Goal: Information Seeking & Learning: Learn about a topic

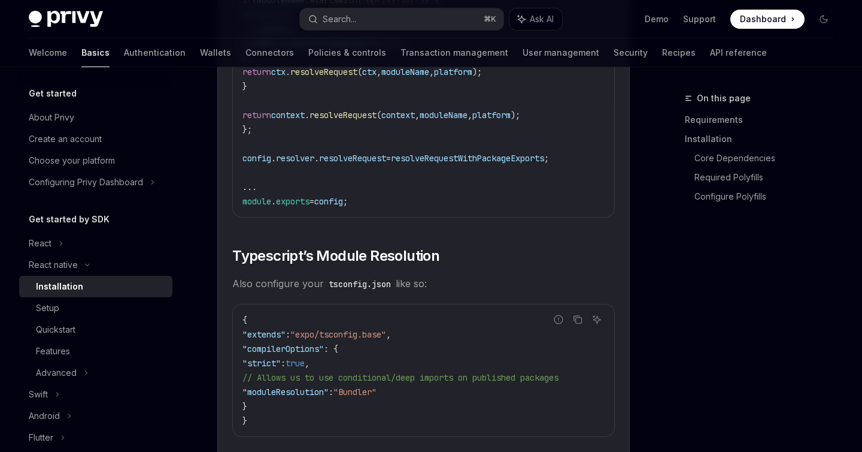
scroll to position [1968, 0]
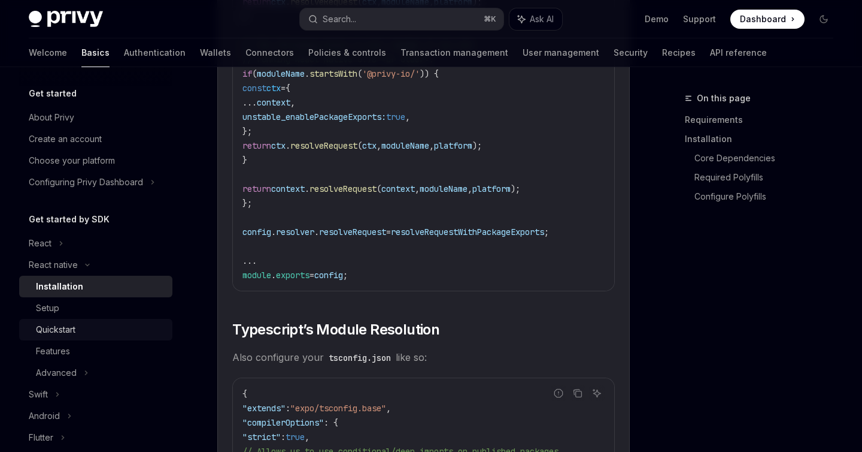
click at [66, 326] on div "Quickstart" at bounding box center [56, 329] width 40 height 14
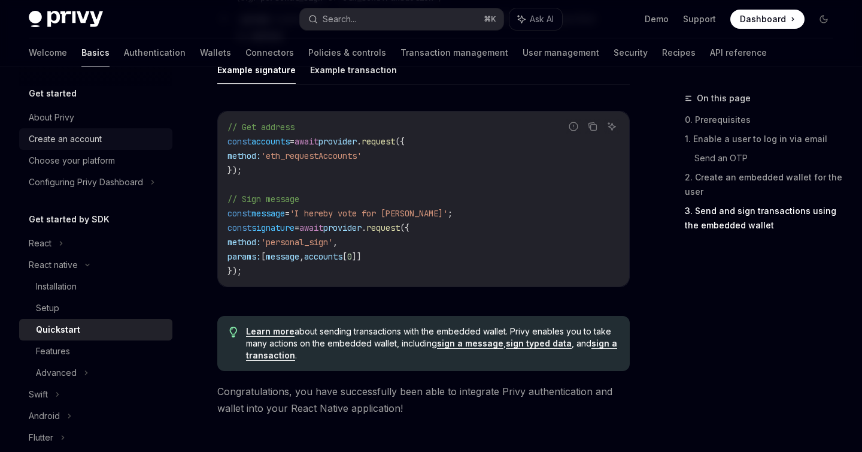
scroll to position [1757, 0]
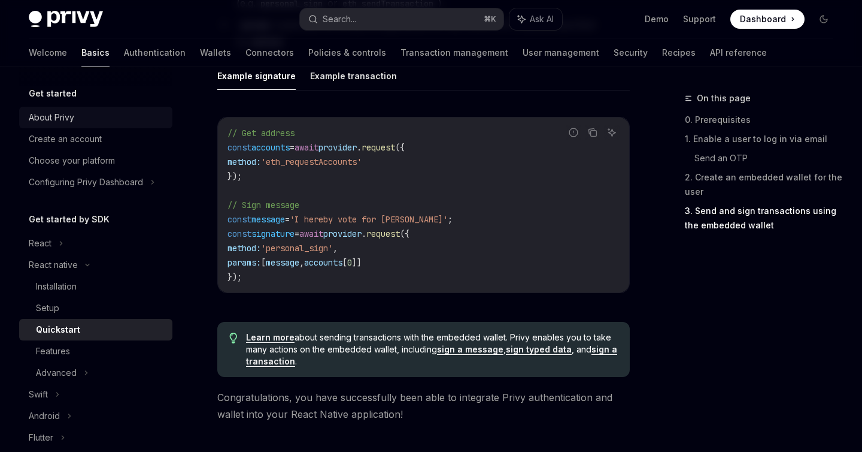
click at [74, 112] on div "About Privy" at bounding box center [52, 117] width 46 height 14
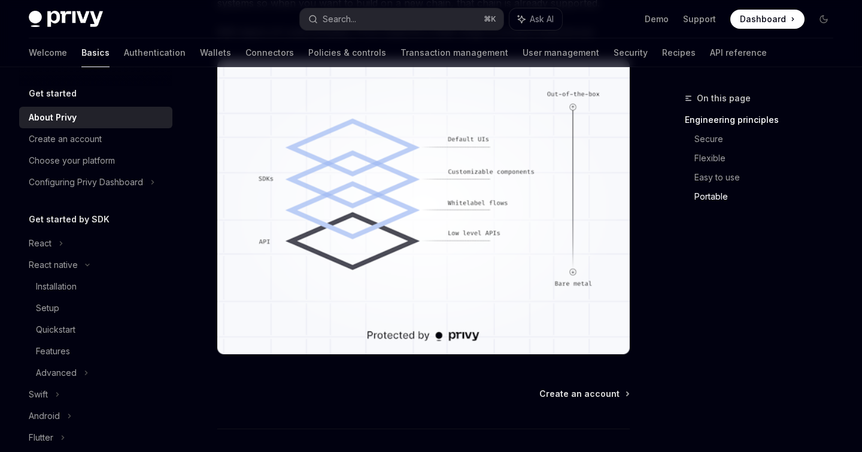
scroll to position [1118, 0]
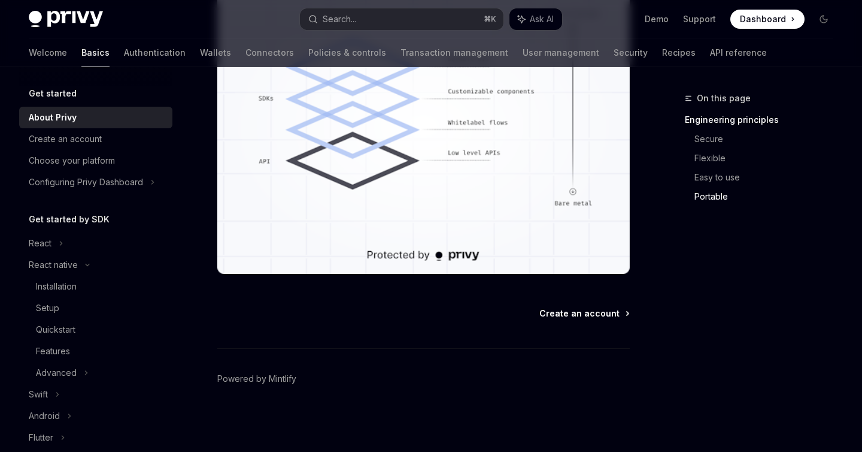
click at [580, 315] on span "Create an account" at bounding box center [580, 313] width 80 height 12
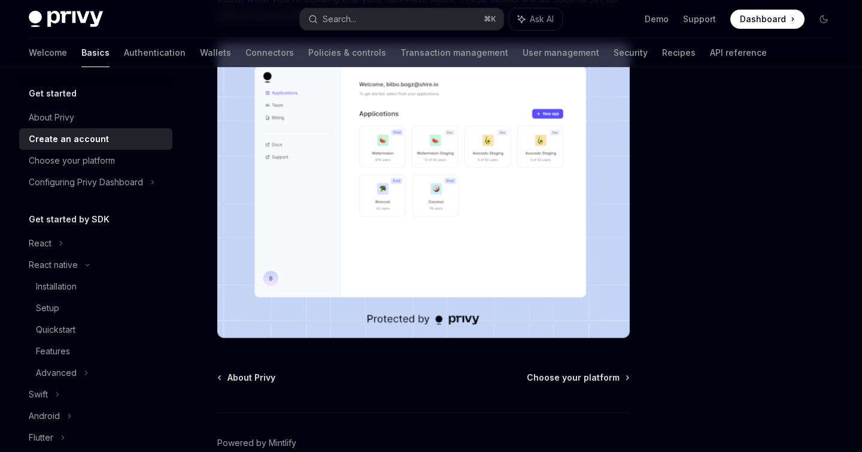
scroll to position [287, 0]
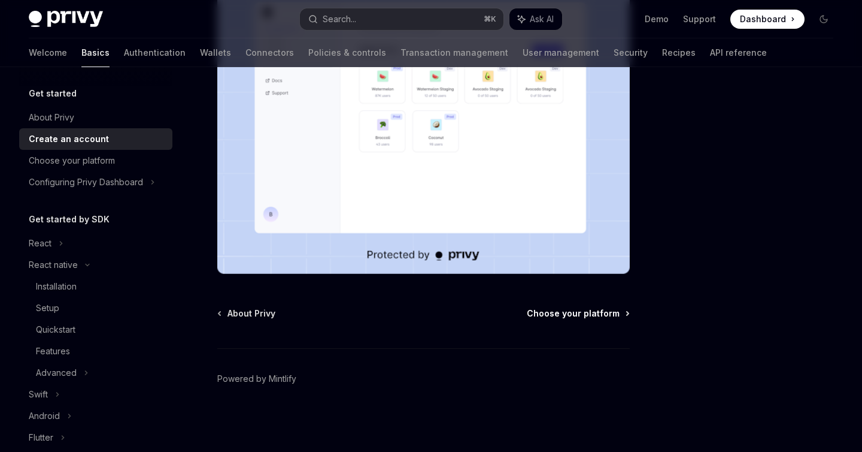
click at [580, 313] on span "Choose your platform" at bounding box center [573, 313] width 93 height 12
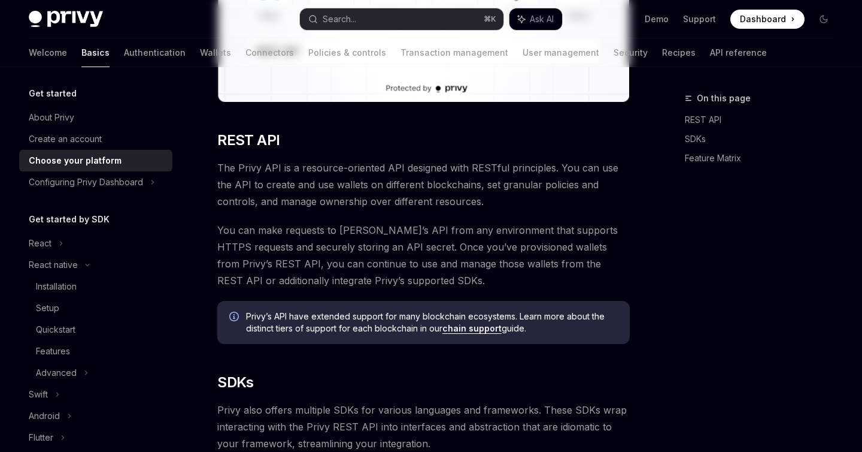
type textarea "*"
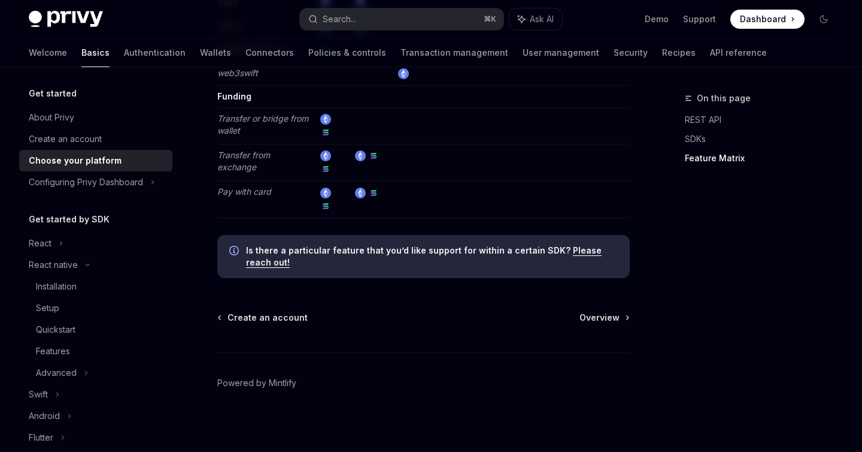
scroll to position [2329, 0]
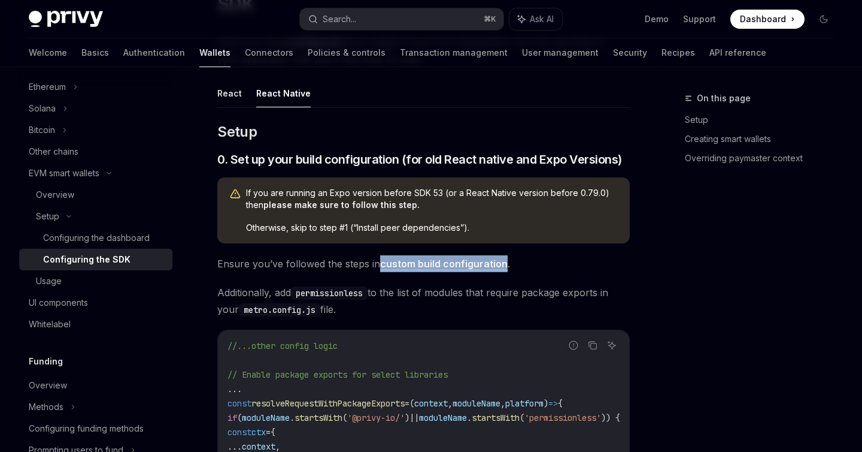
scroll to position [134, 0]
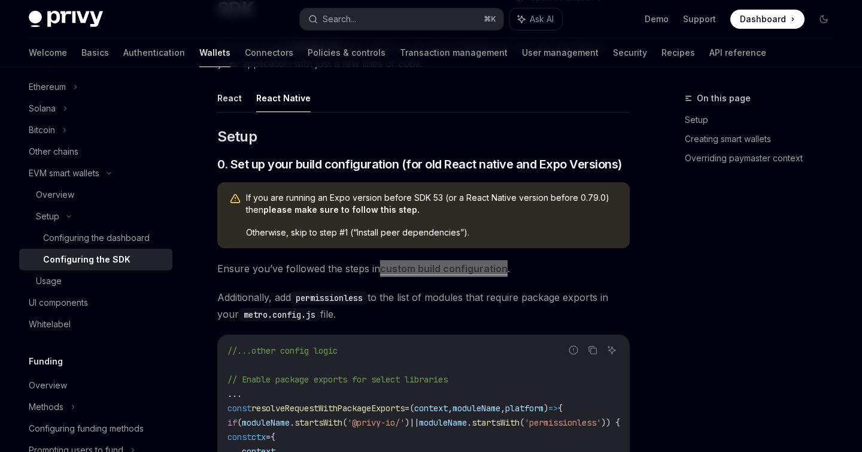
drag, startPoint x: 418, startPoint y: 269, endPoint x: 417, endPoint y: 7, distance: 261.7
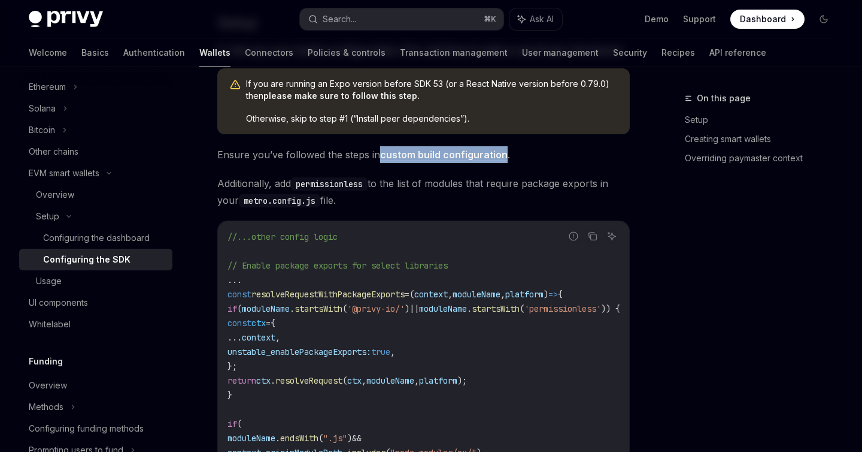
scroll to position [250, 0]
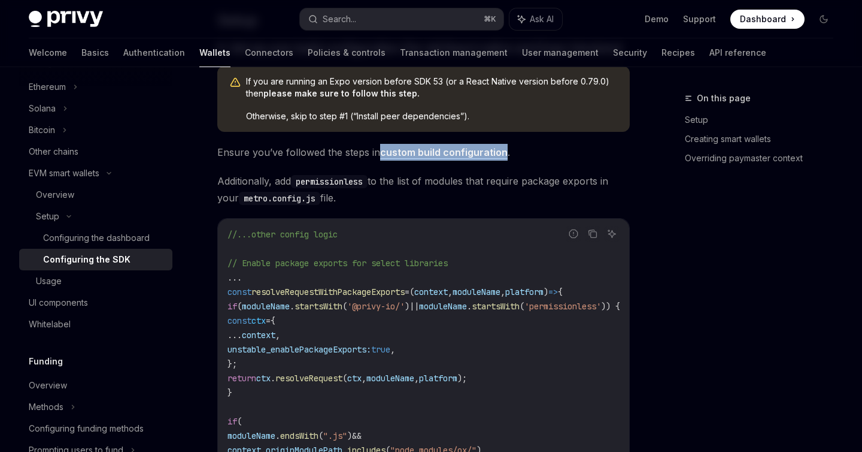
click at [468, 152] on link "custom build configuration" at bounding box center [444, 152] width 128 height 13
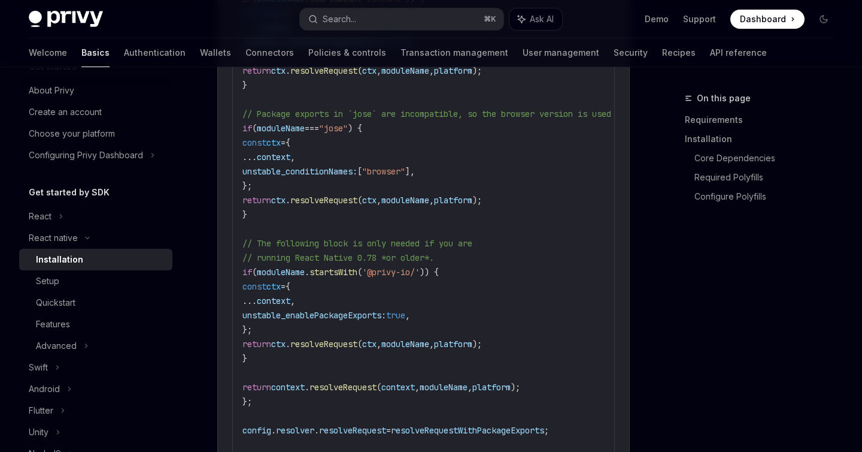
scroll to position [1765, 0]
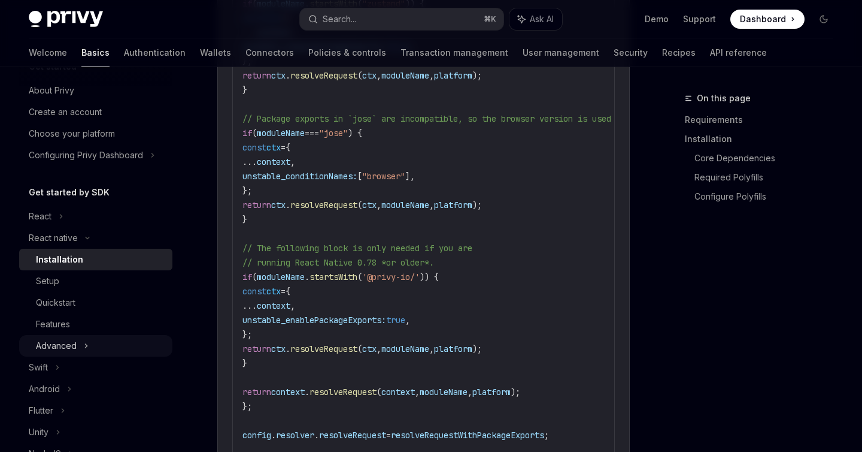
click at [75, 347] on div "Advanced" at bounding box center [56, 345] width 41 height 14
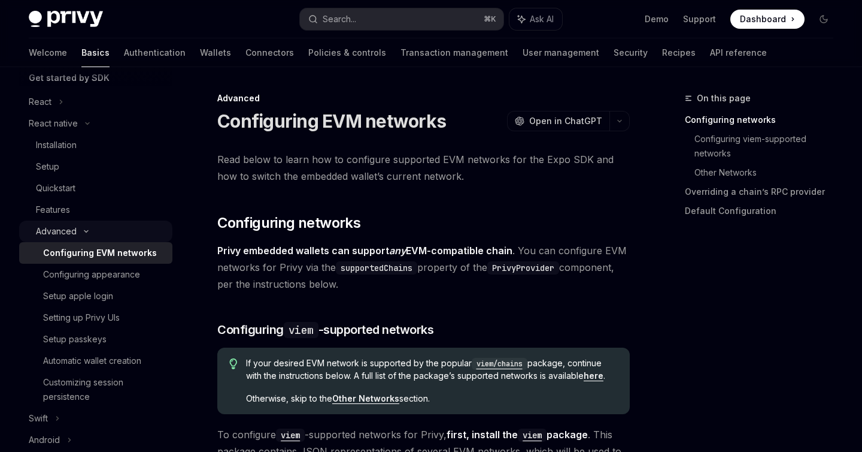
scroll to position [147, 0]
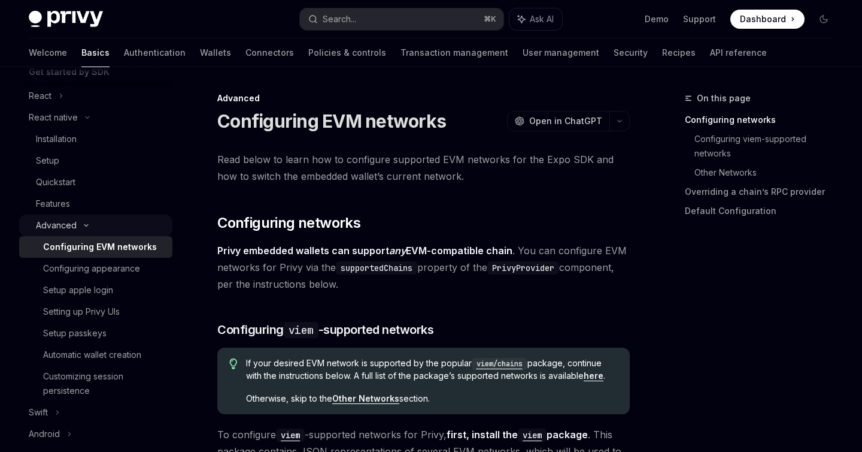
click at [75, 347] on div "Automatic wallet creation" at bounding box center [92, 354] width 98 height 14
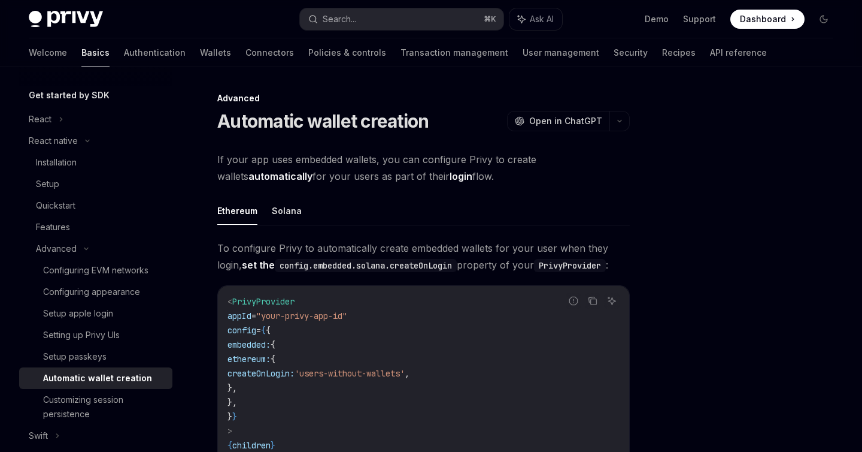
scroll to position [122, 0]
click at [565, 121] on span "Open in ChatGPT" at bounding box center [565, 121] width 73 height 12
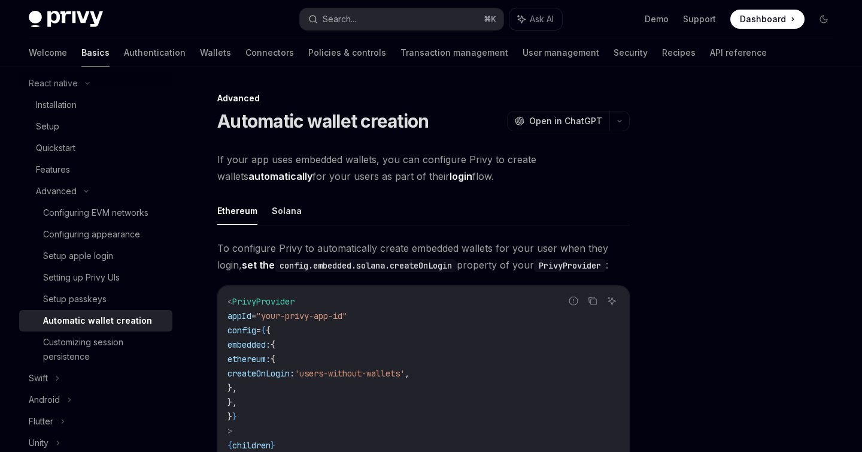
scroll to position [177, 0]
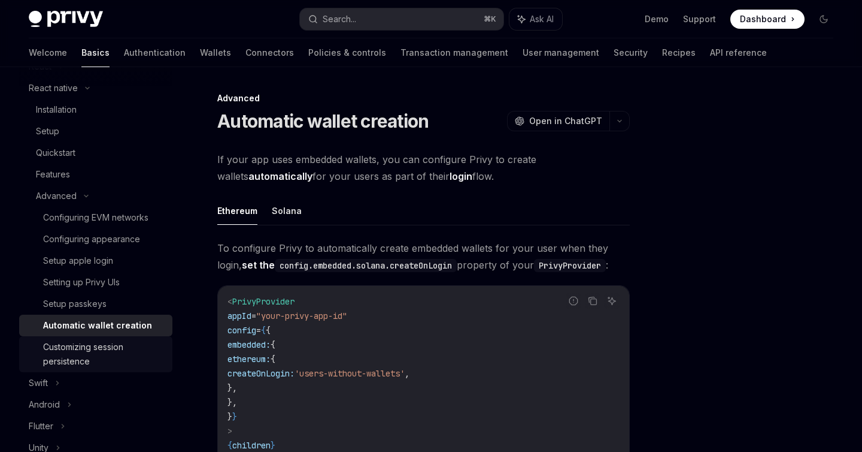
click at [116, 352] on div "Customizing session persistence" at bounding box center [104, 354] width 122 height 29
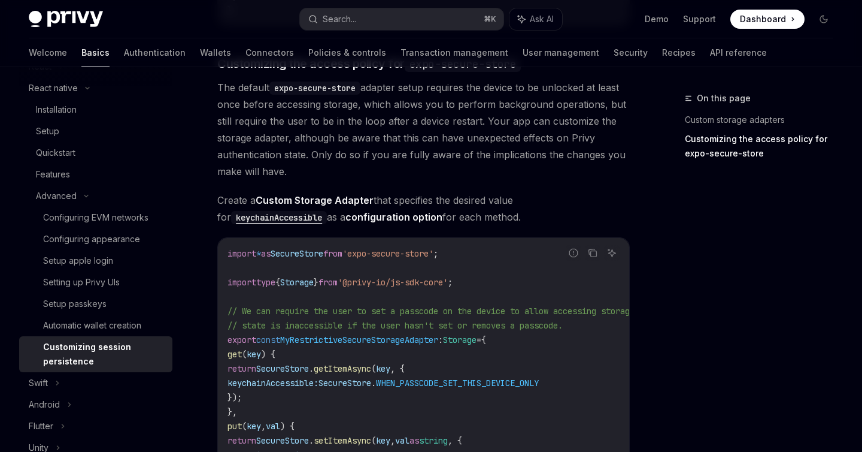
scroll to position [577, 0]
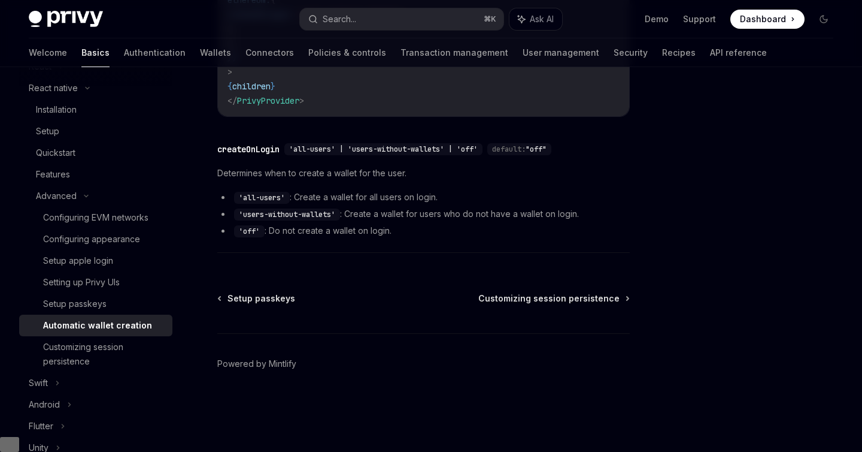
scroll to position [344, 0]
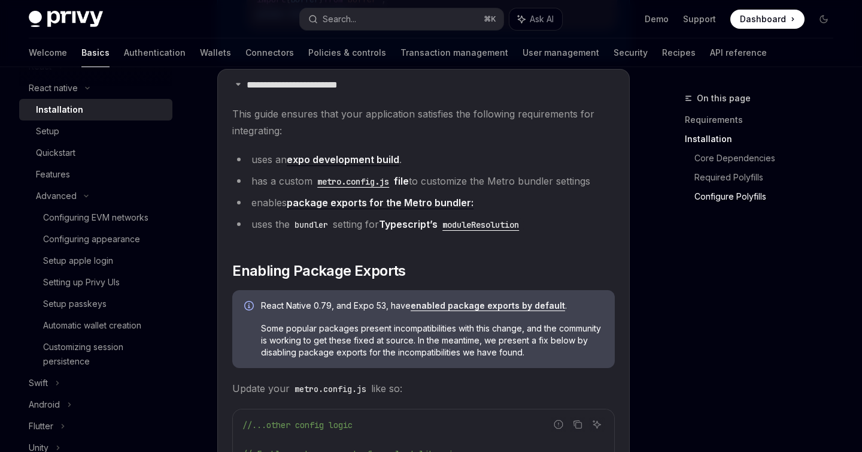
scroll to position [1130, 0]
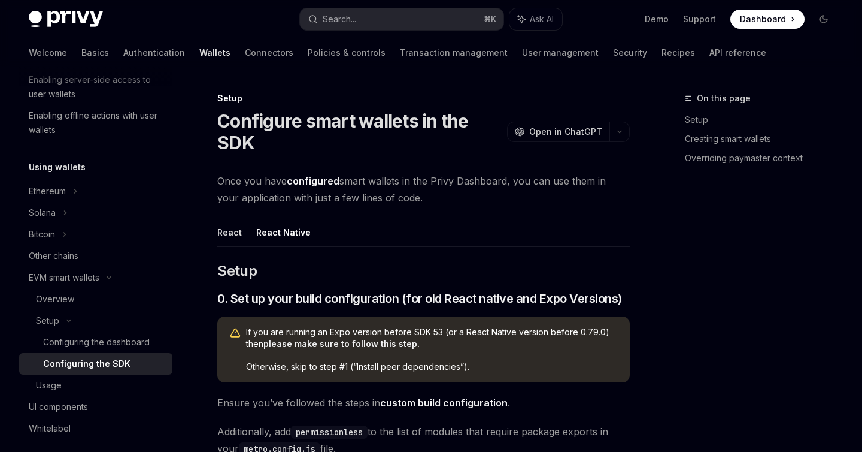
click at [289, 234] on button "React Native" at bounding box center [283, 232] width 55 height 28
type textarea "*"
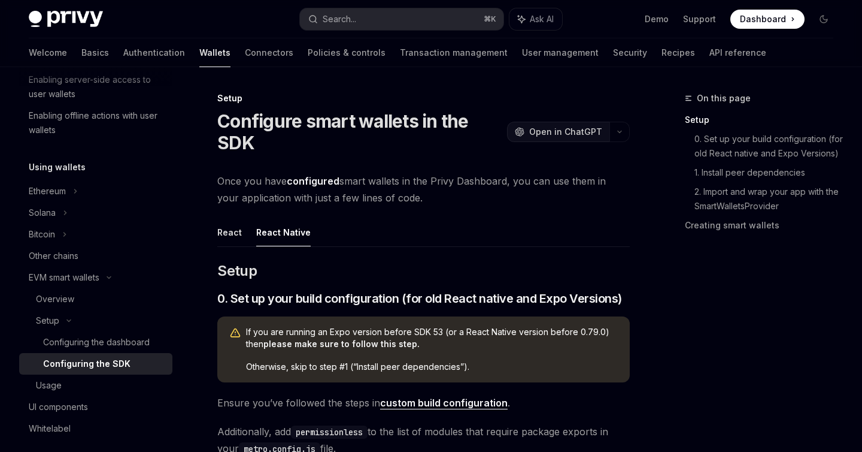
click at [562, 132] on span "Open in ChatGPT" at bounding box center [565, 132] width 73 height 12
click at [702, 222] on link "Creating smart wallets" at bounding box center [764, 225] width 158 height 19
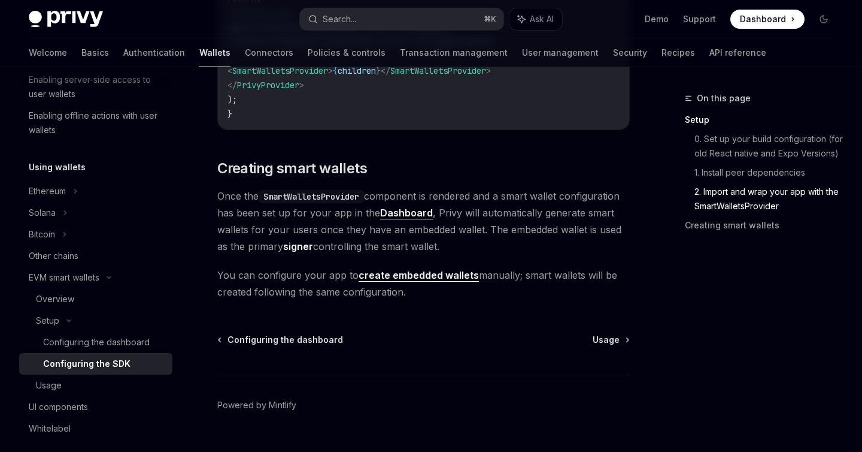
scroll to position [1096, 0]
drag, startPoint x: 402, startPoint y: 283, endPoint x: 532, endPoint y: 0, distance: 310.9
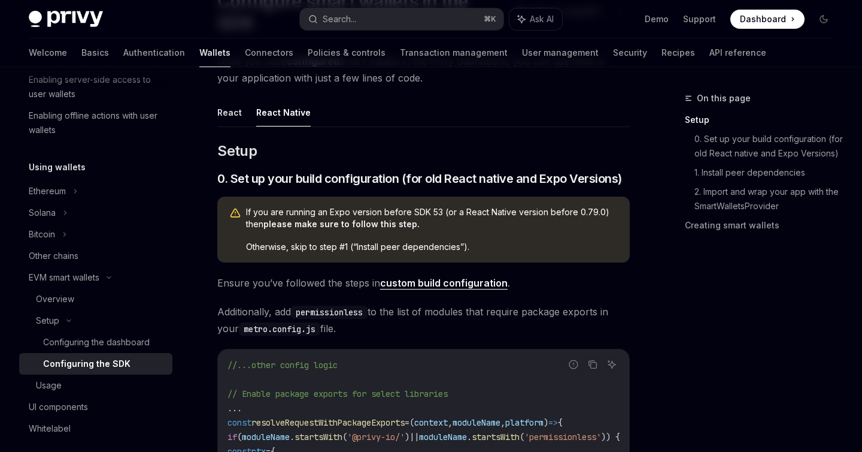
scroll to position [0, 0]
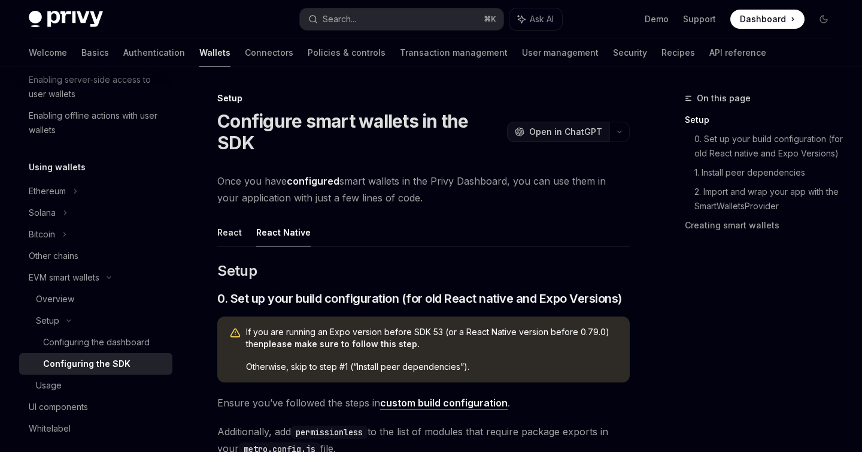
click at [555, 137] on span "Open in ChatGPT" at bounding box center [565, 132] width 73 height 12
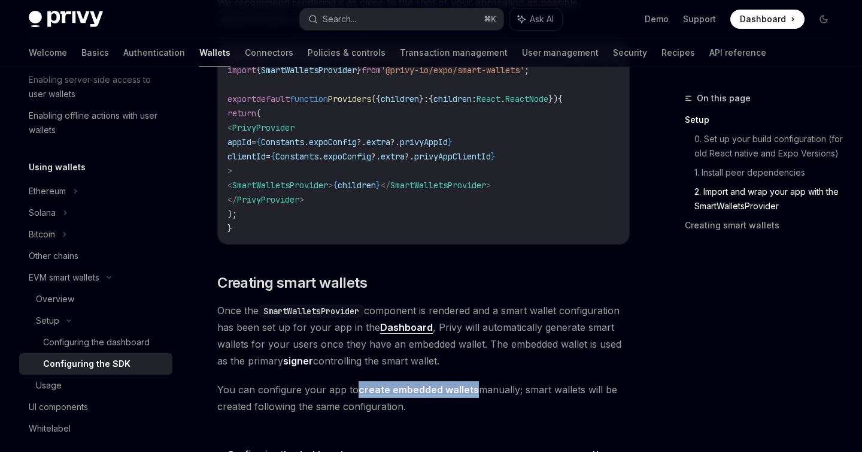
scroll to position [1132, 0]
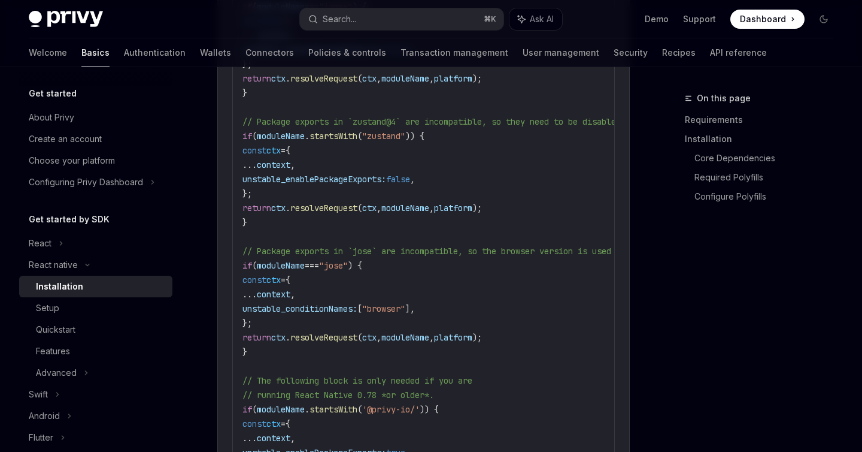
scroll to position [1608, 0]
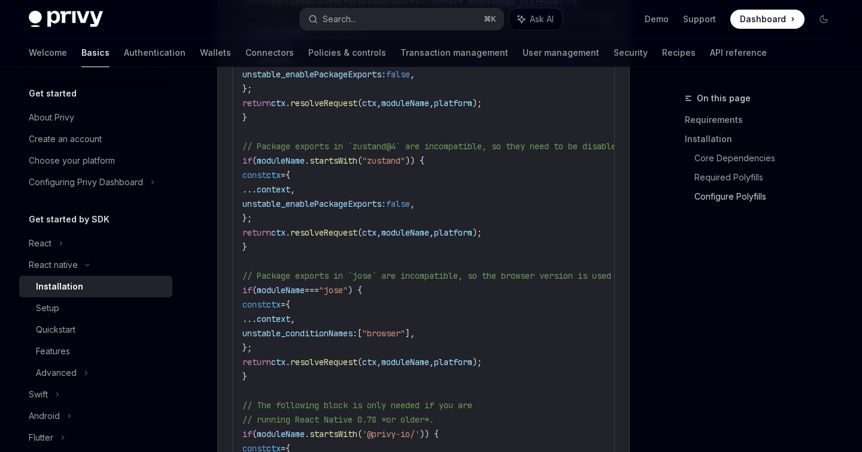
click at [728, 193] on link "Configure Polyfills" at bounding box center [769, 196] width 149 height 19
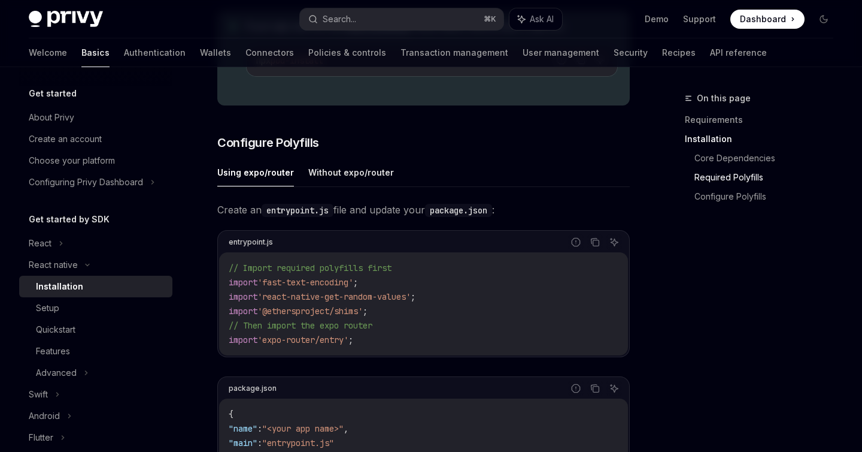
scroll to position [493, 0]
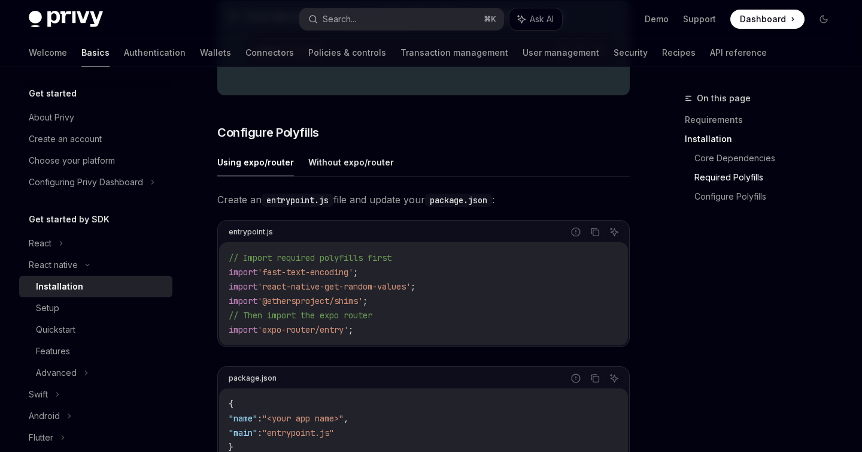
click at [713, 177] on link "Required Polyfills" at bounding box center [769, 177] width 149 height 19
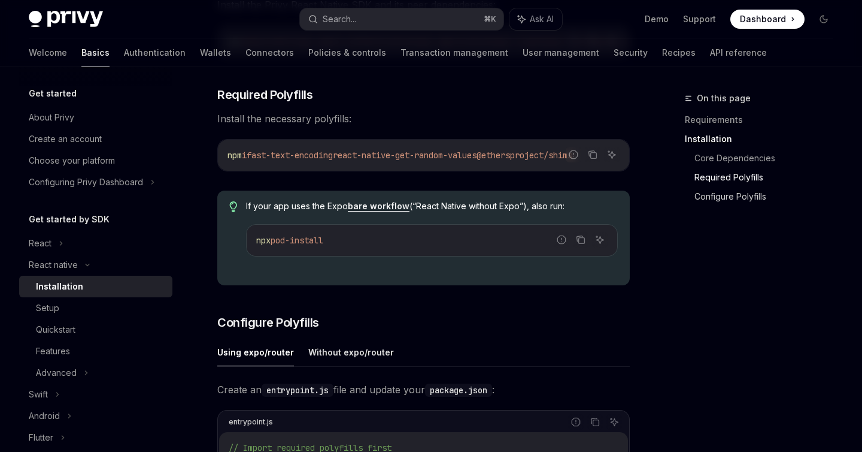
click at [721, 195] on link "Configure Polyfills" at bounding box center [769, 196] width 149 height 19
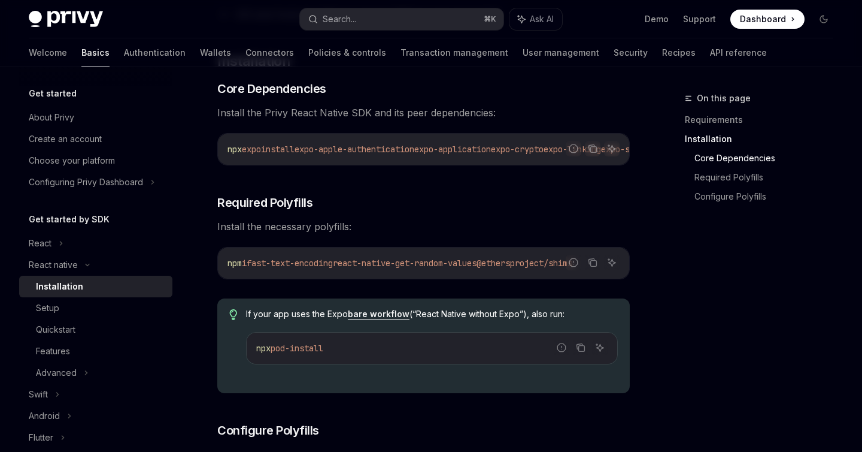
scroll to position [249, 0]
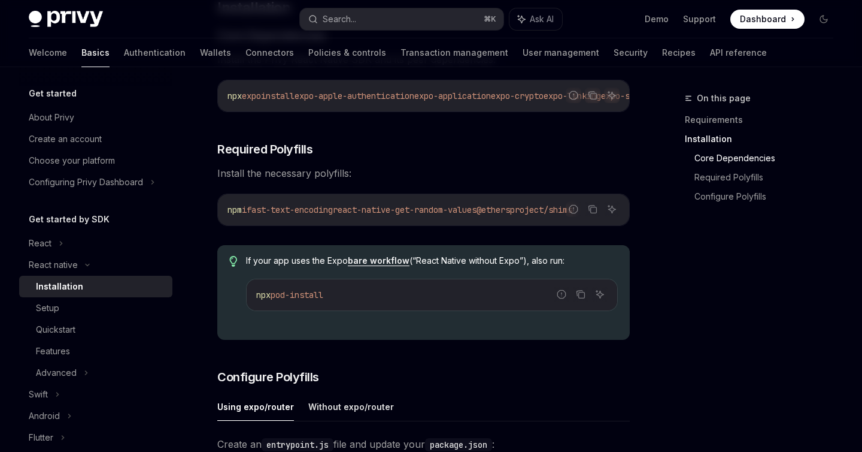
type textarea "*"
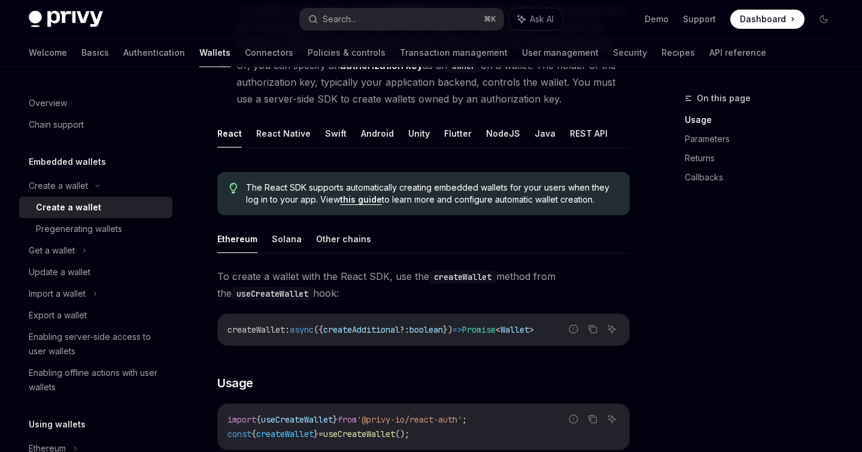
scroll to position [207, 0]
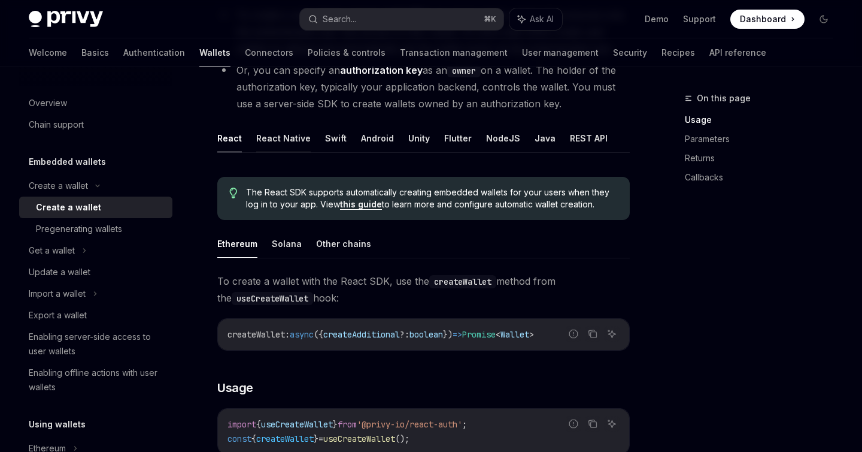
click at [273, 132] on button "React Native" at bounding box center [283, 138] width 55 height 28
type textarea "*"
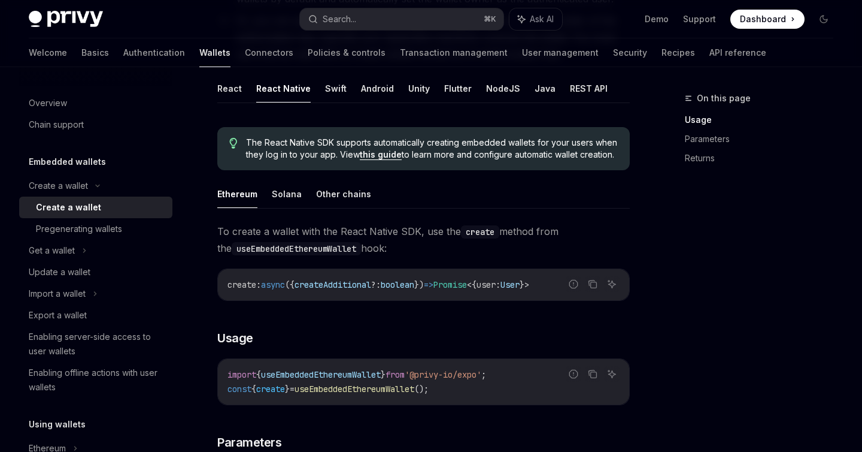
scroll to position [232, 0]
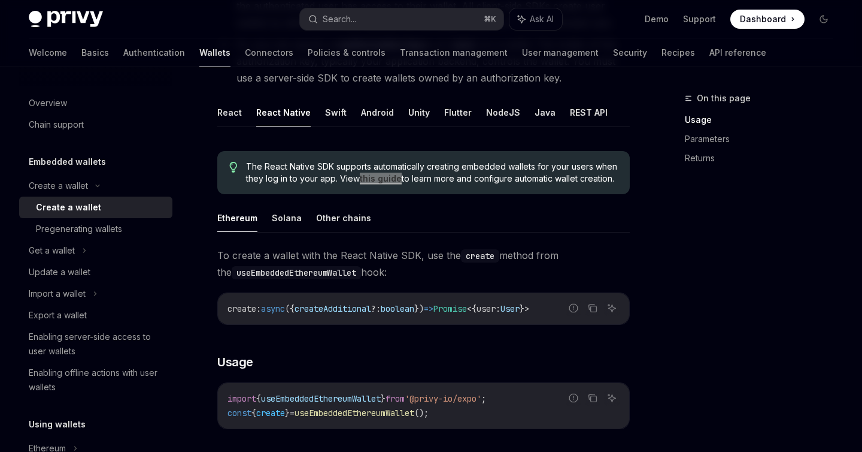
drag, startPoint x: 377, startPoint y: 177, endPoint x: 553, endPoint y: 3, distance: 247.3
click at [0, 0] on div "Privy Docs home page Search... ⌘ K Ask AI Demo Support Dashboard Dashboard Sear…" at bounding box center [431, 337] width 862 height 1139
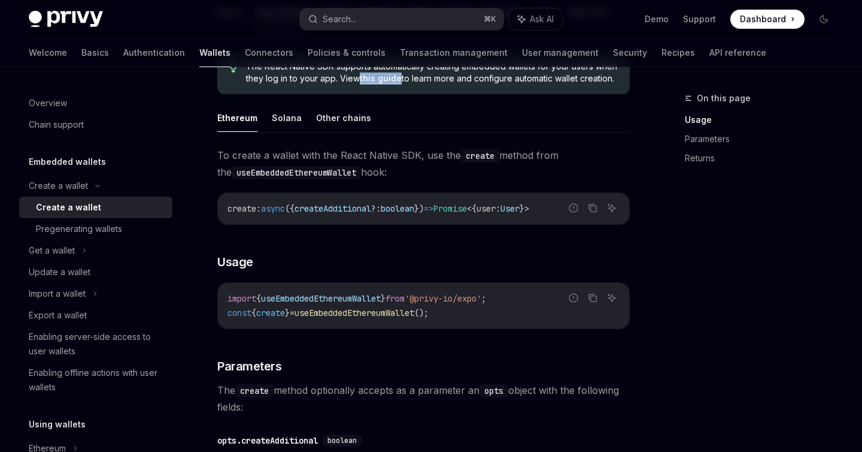
scroll to position [0, 0]
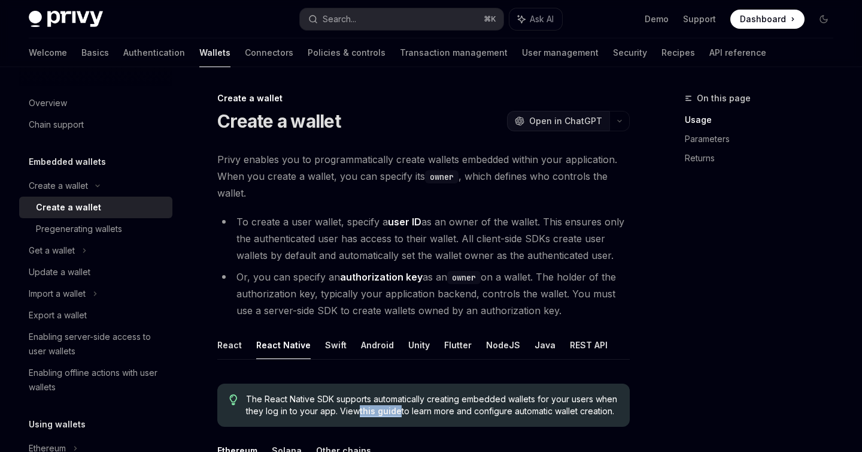
click at [561, 116] on span "Open in ChatGPT" at bounding box center [565, 121] width 73 height 12
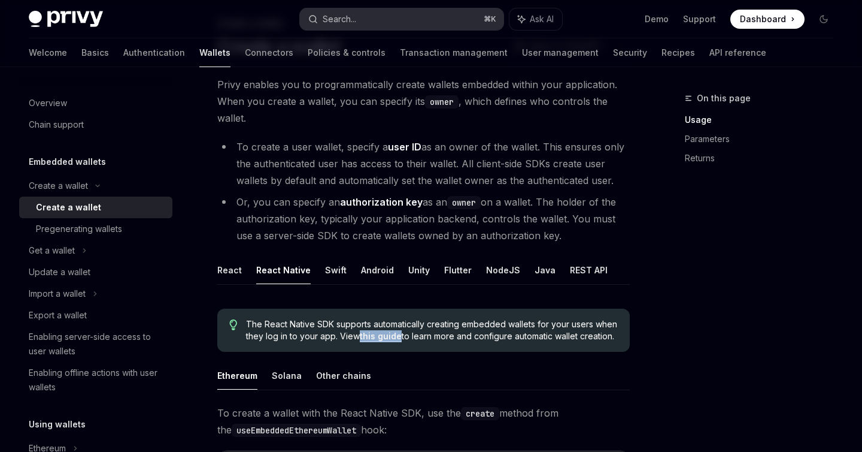
click at [368, 13] on button "Search... ⌘ K" at bounding box center [401, 19] width 203 height 22
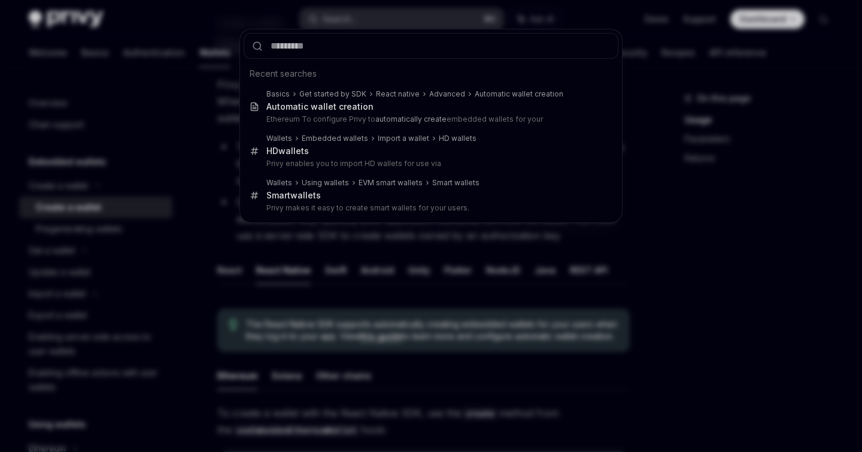
type input "**********"
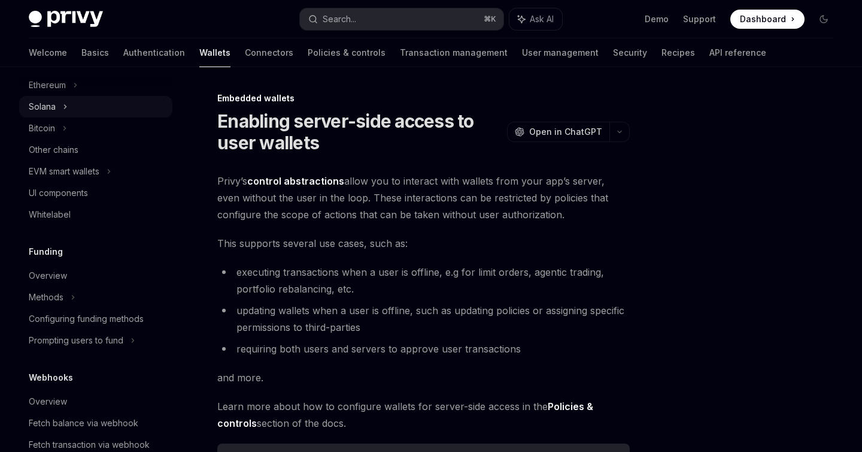
scroll to position [356, 0]
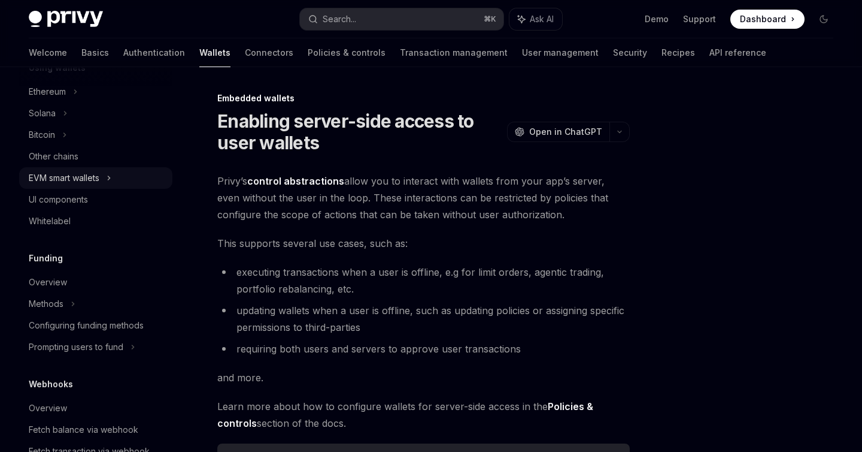
click at [104, 179] on div "EVM smart wallets" at bounding box center [95, 178] width 153 height 22
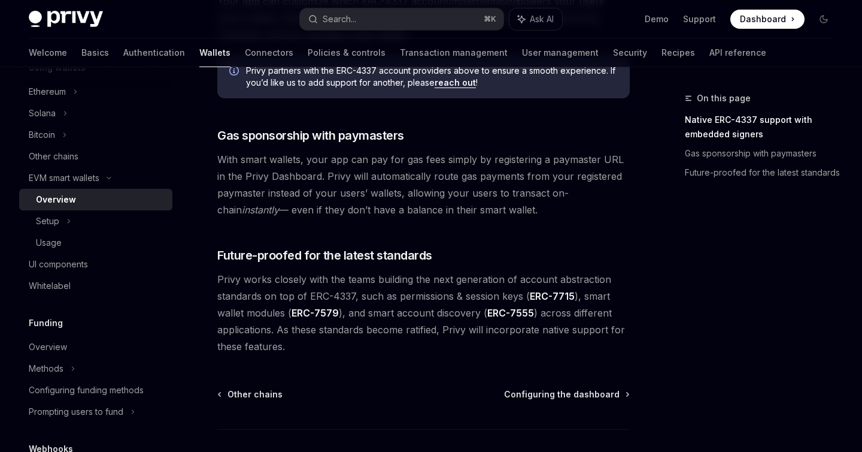
scroll to position [921, 0]
click at [568, 388] on span "Configuring the dashboard" at bounding box center [562, 394] width 116 height 12
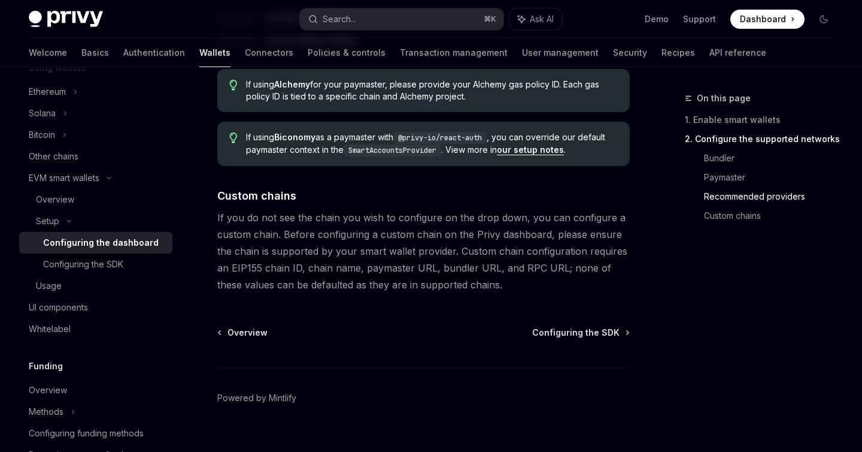
scroll to position [1672, 0]
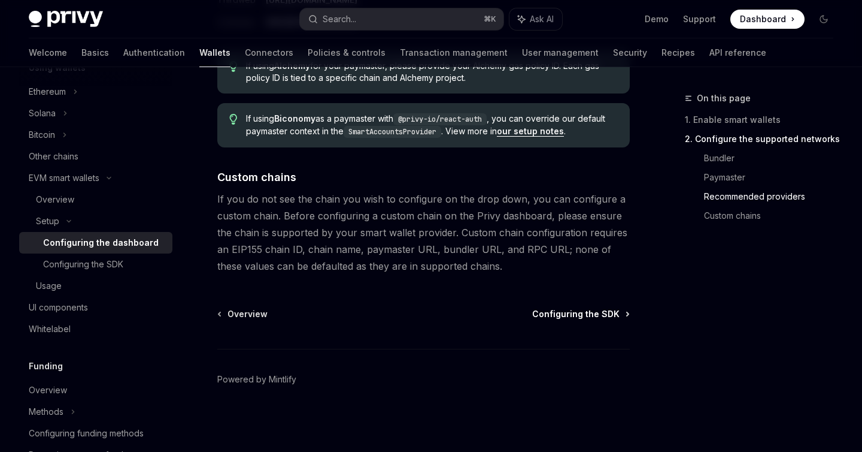
click at [567, 317] on span "Configuring the SDK" at bounding box center [575, 314] width 87 height 12
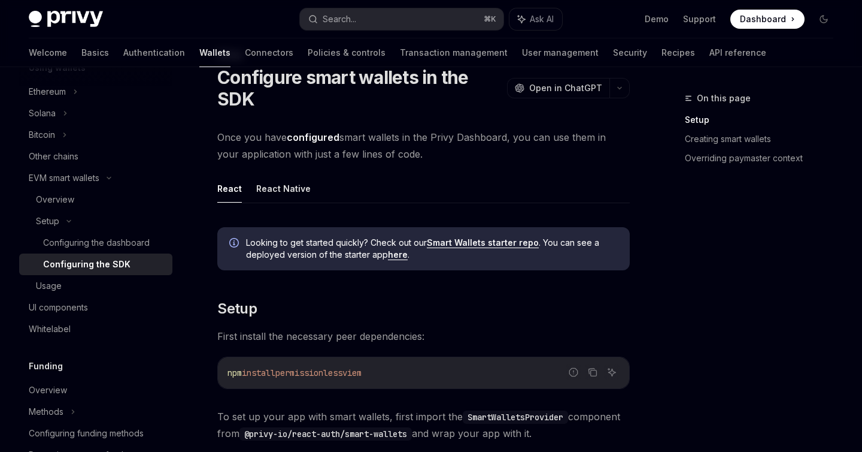
scroll to position [46, 0]
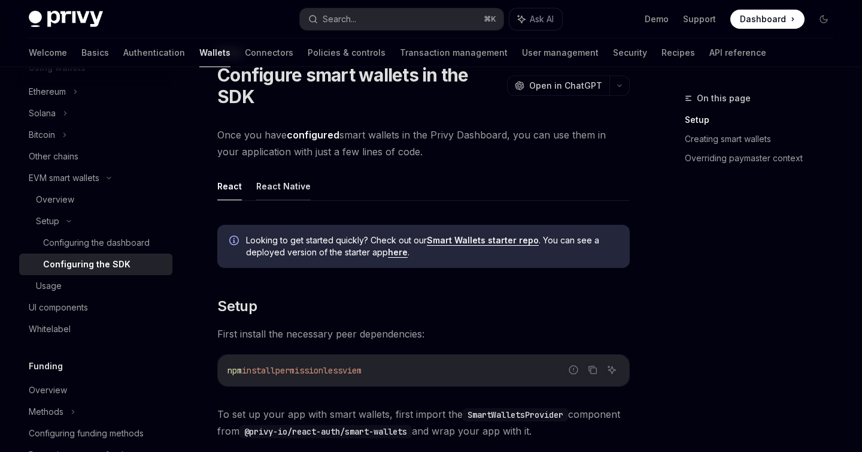
click at [291, 184] on button "React Native" at bounding box center [283, 186] width 55 height 28
type textarea "*"
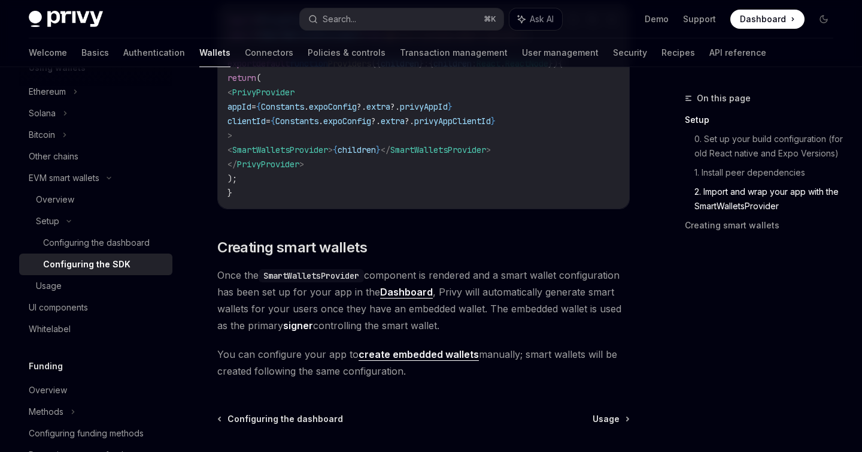
scroll to position [1022, 0]
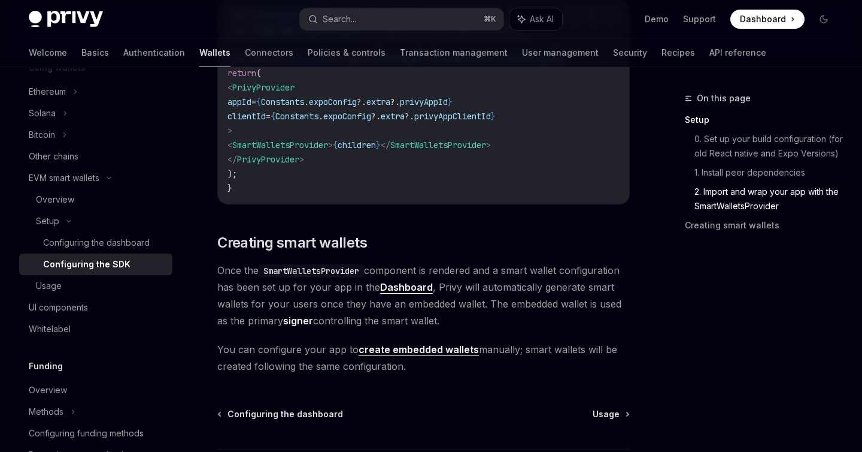
drag, startPoint x: 406, startPoint y: 376, endPoint x: 208, endPoint y: 277, distance: 221.0
copy div "Once the SmartWalletsProvider component is rendered and a smart wallet configur…"
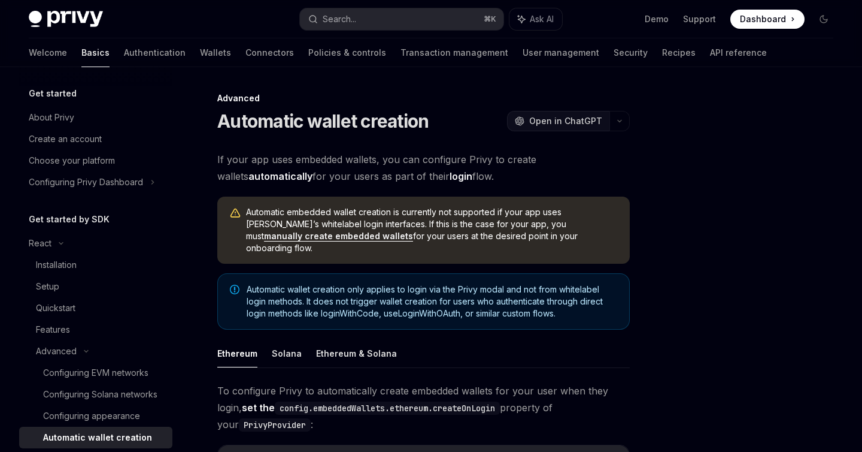
click at [532, 121] on span "Open in ChatGPT" at bounding box center [565, 121] width 73 height 12
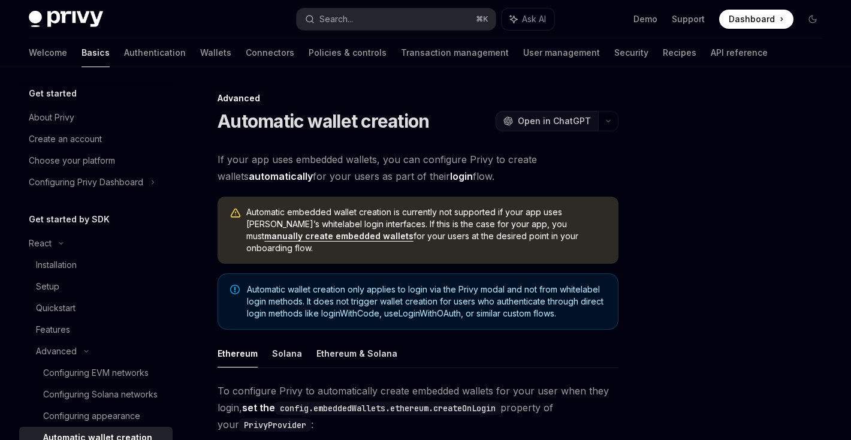
click at [563, 118] on span "Open in ChatGPT" at bounding box center [553, 121] width 73 height 12
type textarea "*"
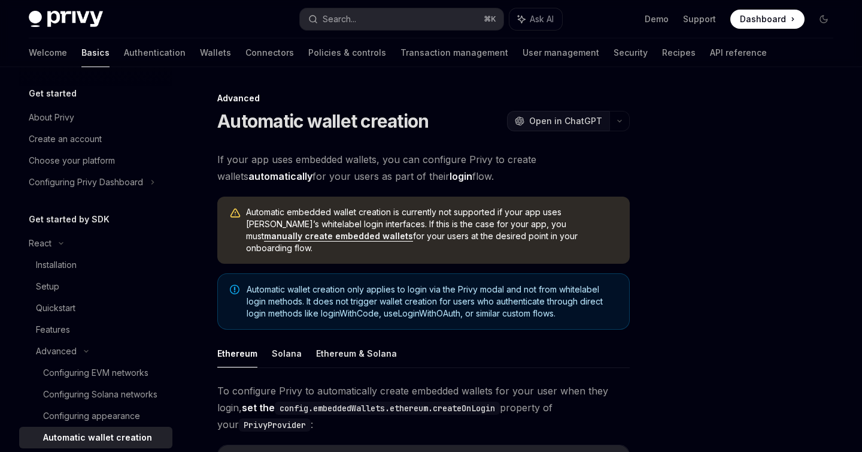
click at [545, 120] on span "Open in ChatGPT" at bounding box center [565, 121] width 73 height 12
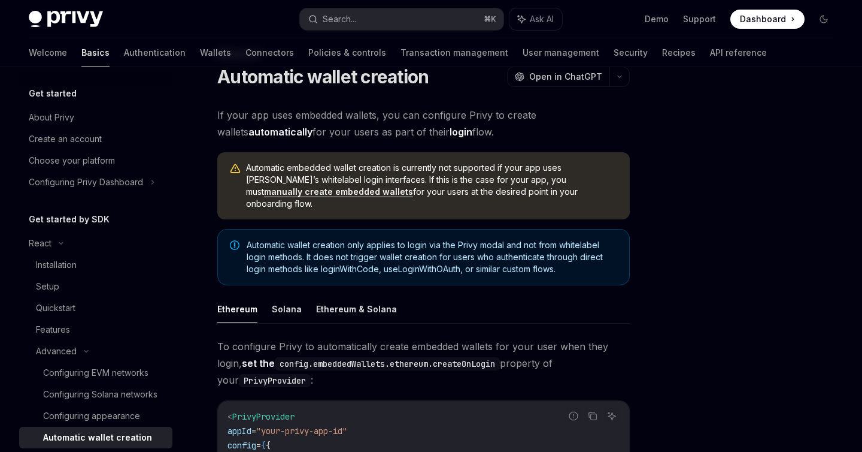
scroll to position [46, 0]
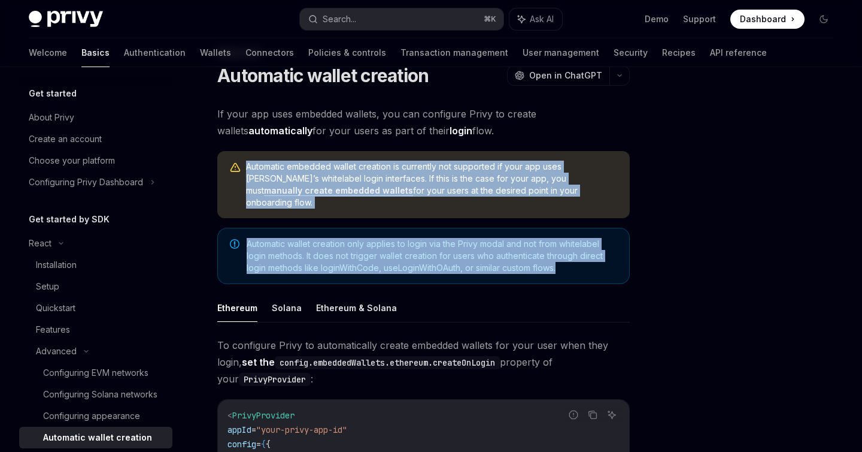
drag, startPoint x: 227, startPoint y: 162, endPoint x: 583, endPoint y: 264, distance: 370.1
click at [583, 264] on div "If your app uses embedded wallets, you can configure Privy to create wallets au…" at bounding box center [423, 418] width 413 height 626
copy div "Automatic embedded wallet creation is currently not supported if your app uses …"
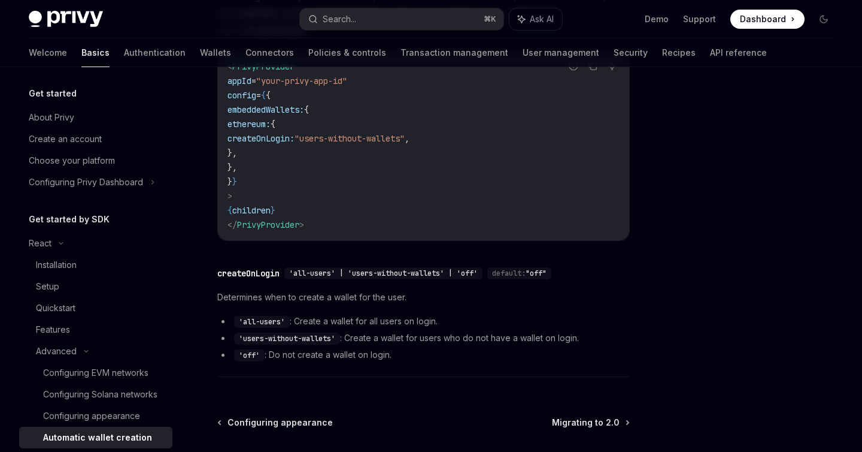
scroll to position [410, 0]
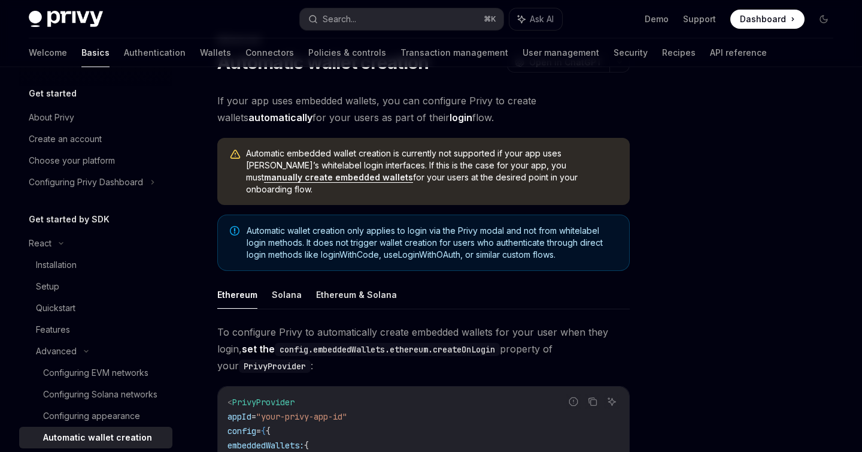
scroll to position [60, 0]
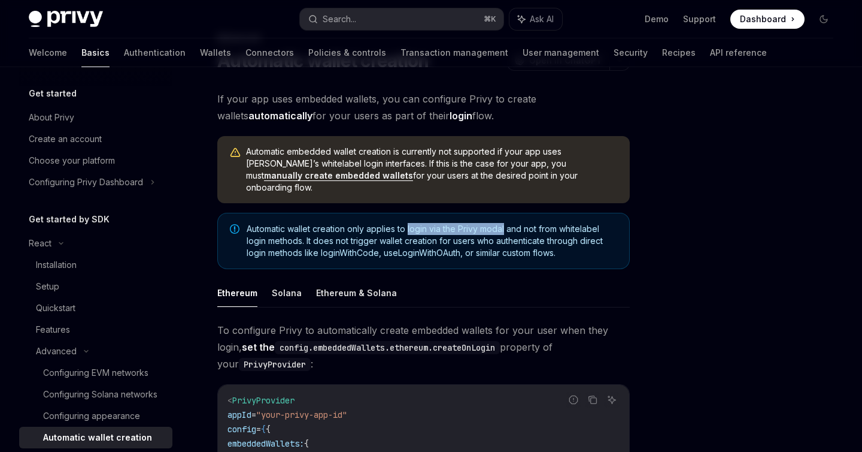
drag, startPoint x: 408, startPoint y: 216, endPoint x: 506, endPoint y: 215, distance: 97.6
click at [506, 223] on span "Automatic wallet creation only applies to login via the Privy modal and not fro…" at bounding box center [432, 241] width 371 height 36
copy span "login via the Privy modal"
click at [410, 20] on button "Search... ⌘ K" at bounding box center [401, 19] width 203 height 22
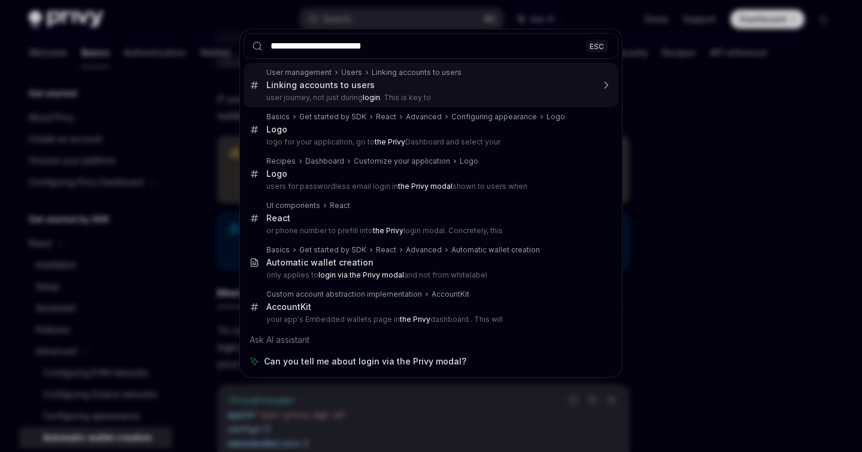
drag, startPoint x: 326, startPoint y: 45, endPoint x: 254, endPoint y: 44, distance: 71.9
click at [255, 44] on div "**********" at bounding box center [431, 46] width 382 height 34
type input "**********"
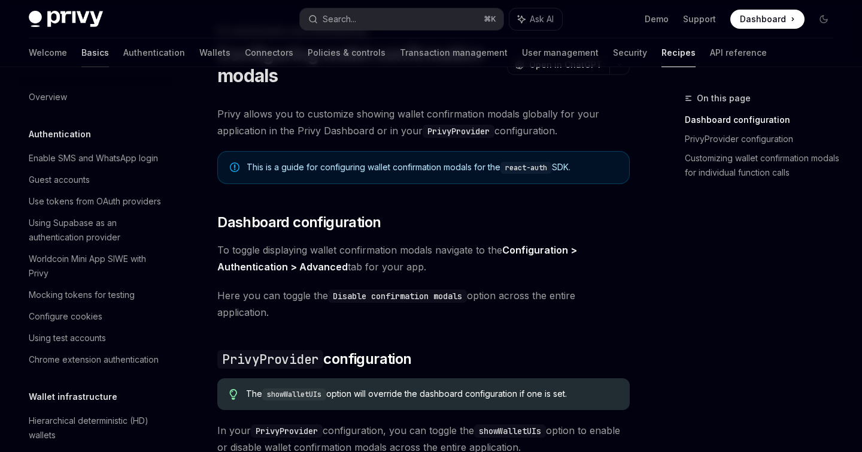
click at [81, 50] on link "Basics" at bounding box center [95, 52] width 28 height 29
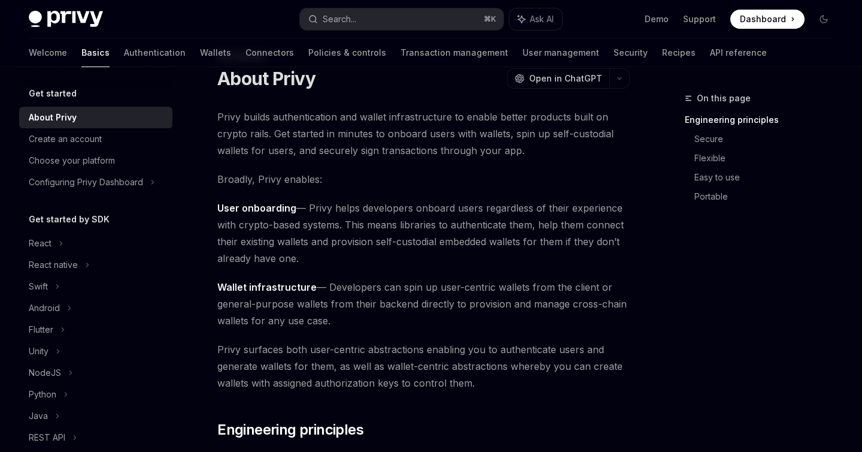
scroll to position [42, 0]
click at [77, 181] on div "Configuring Privy Dashboard" at bounding box center [86, 182] width 114 height 14
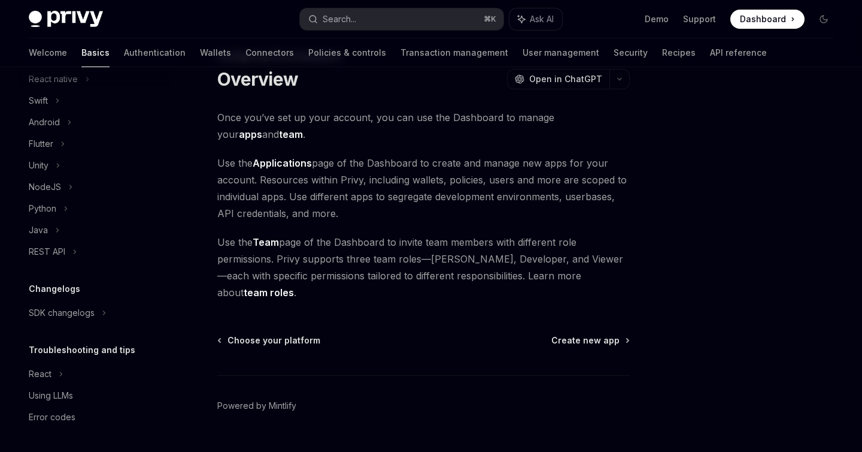
scroll to position [52, 0]
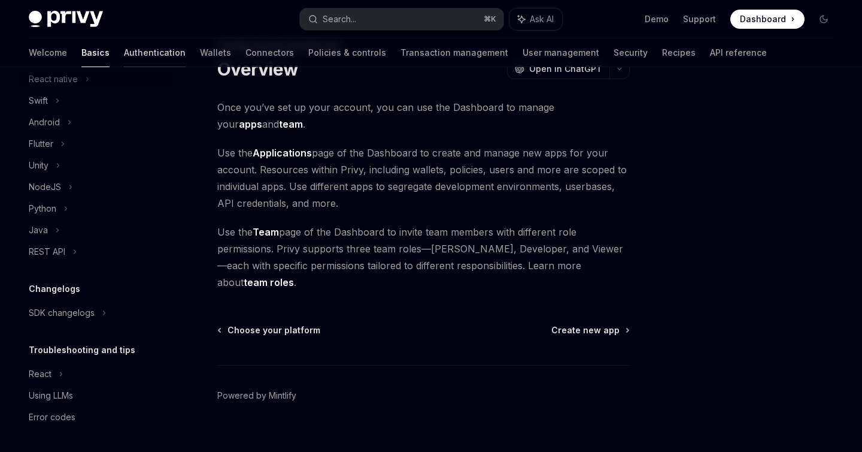
click at [124, 47] on link "Authentication" at bounding box center [155, 52] width 62 height 29
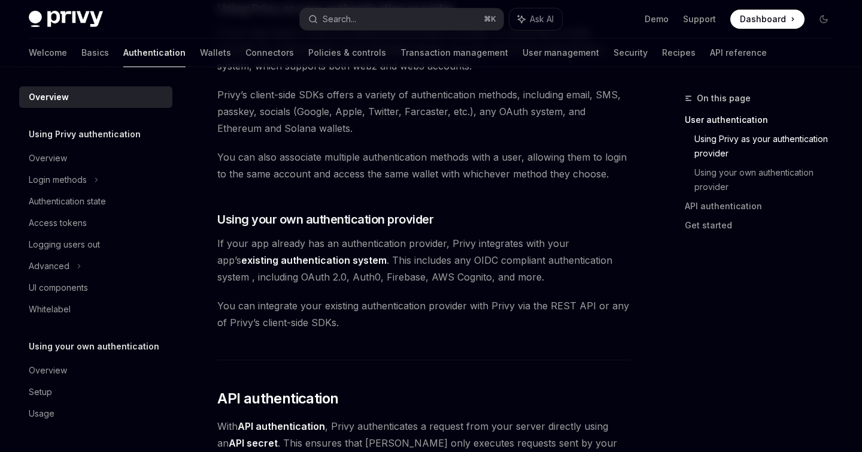
scroll to position [542, 0]
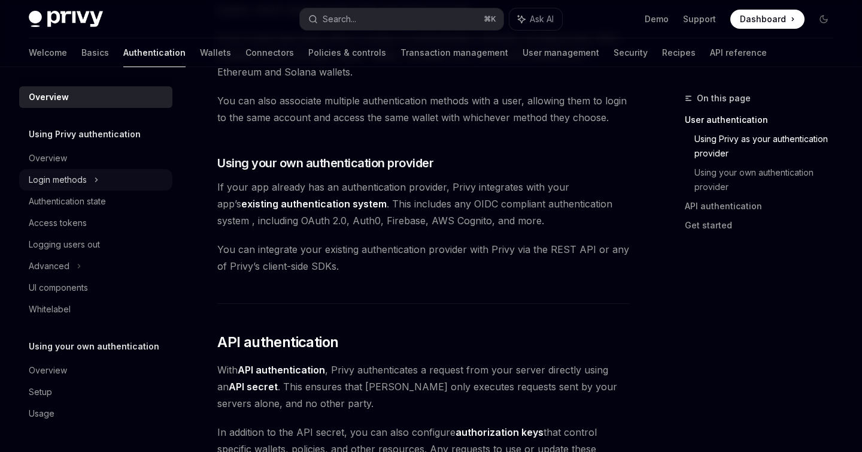
click at [84, 180] on div "Login methods" at bounding box center [58, 179] width 58 height 14
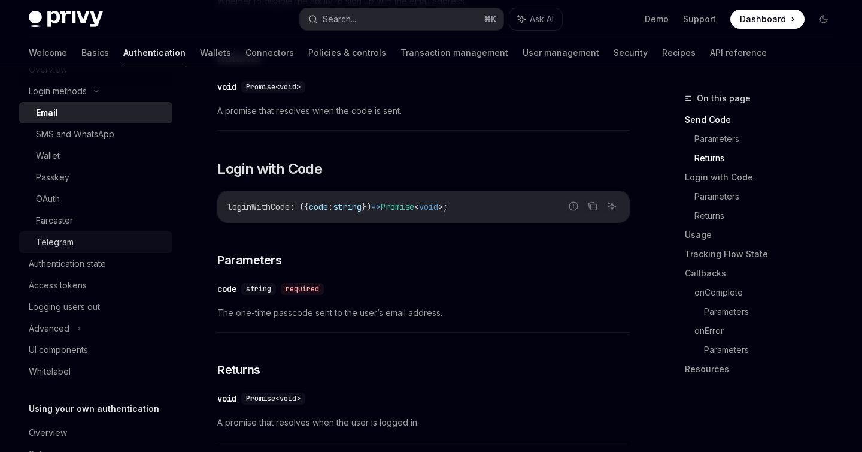
scroll to position [147, 0]
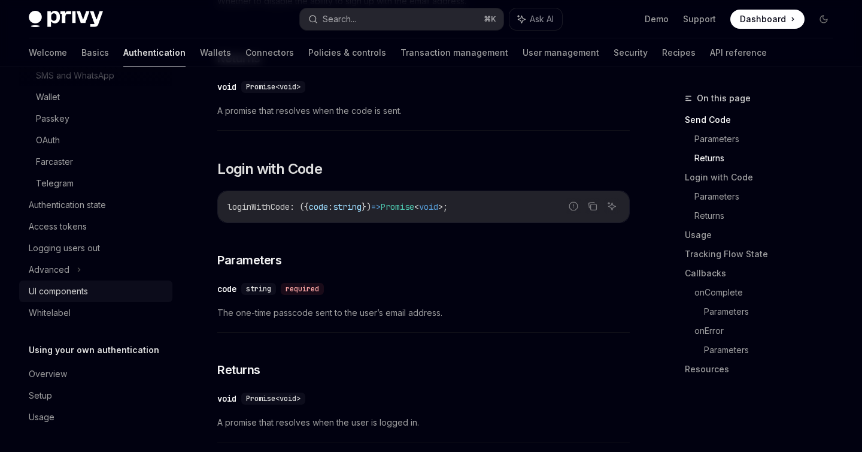
click at [91, 291] on div "UI components" at bounding box center [97, 291] width 137 height 14
type textarea "*"
